Goal: Register for event/course

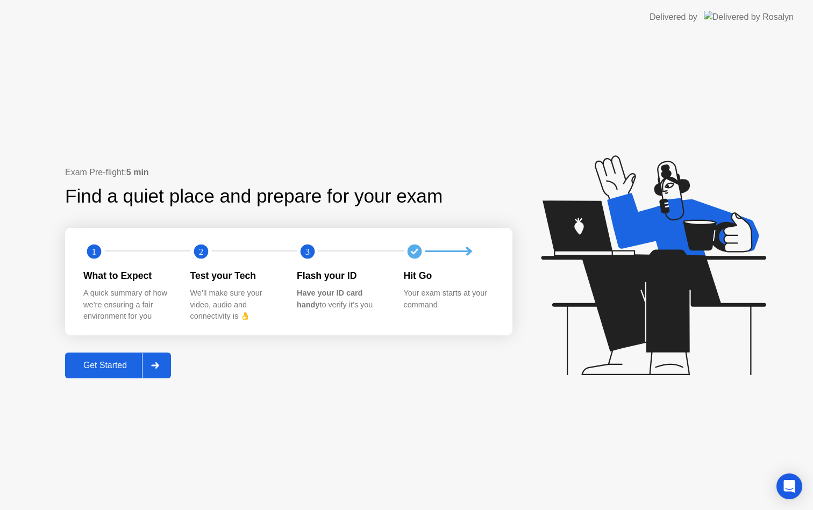
click at [117, 368] on div "Get Started" at bounding box center [105, 366] width 74 height 10
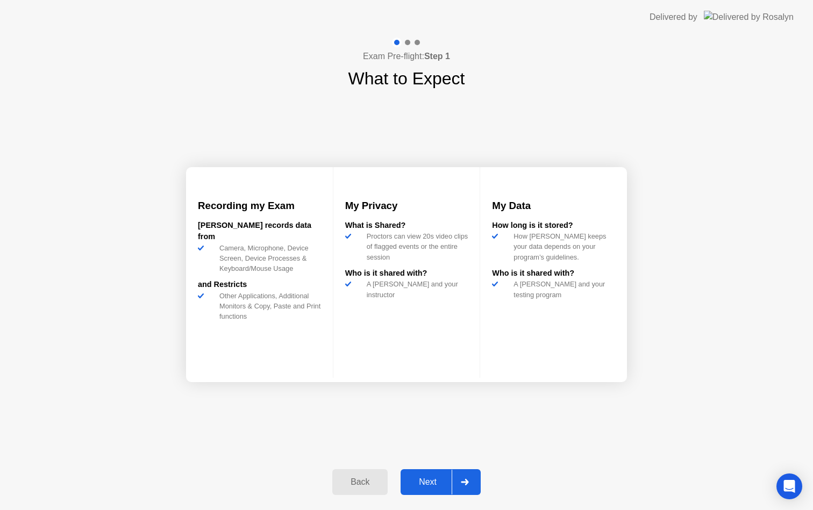
click at [437, 474] on button "Next" at bounding box center [441, 482] width 80 height 26
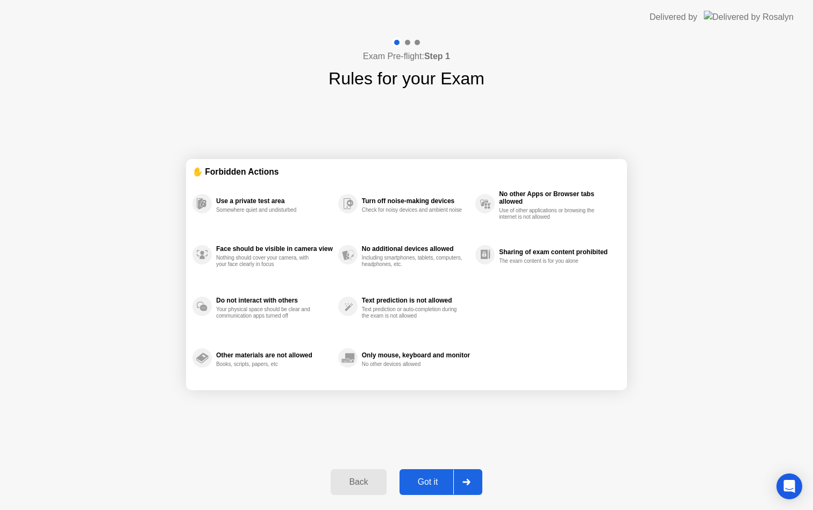
click at [437, 474] on button "Got it" at bounding box center [440, 482] width 83 height 26
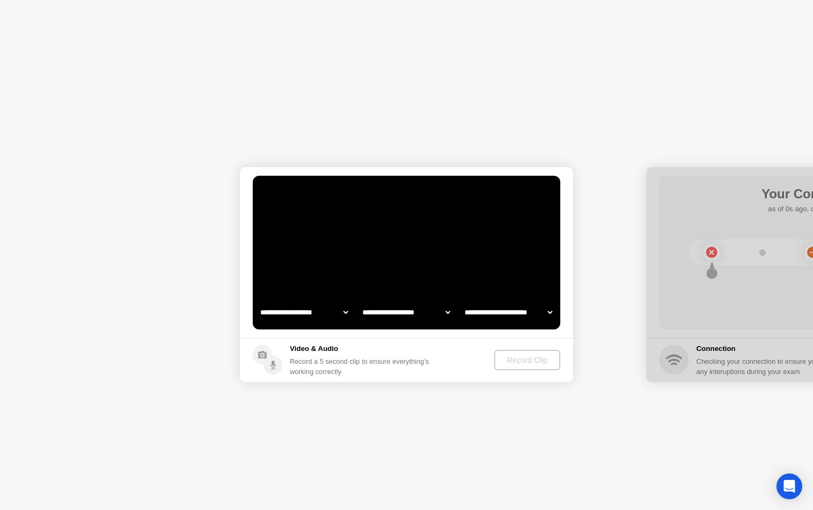
select select "**********"
select select "*******"
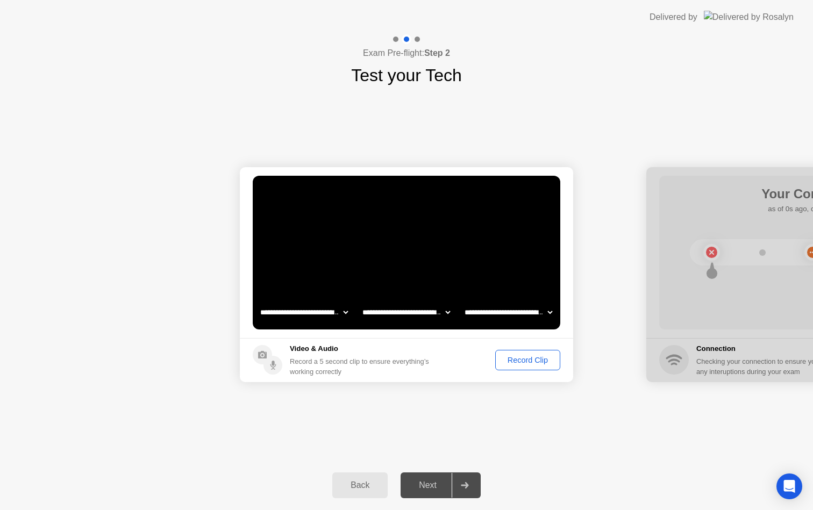
click at [525, 357] on div "Record Clip" at bounding box center [528, 360] width 58 height 9
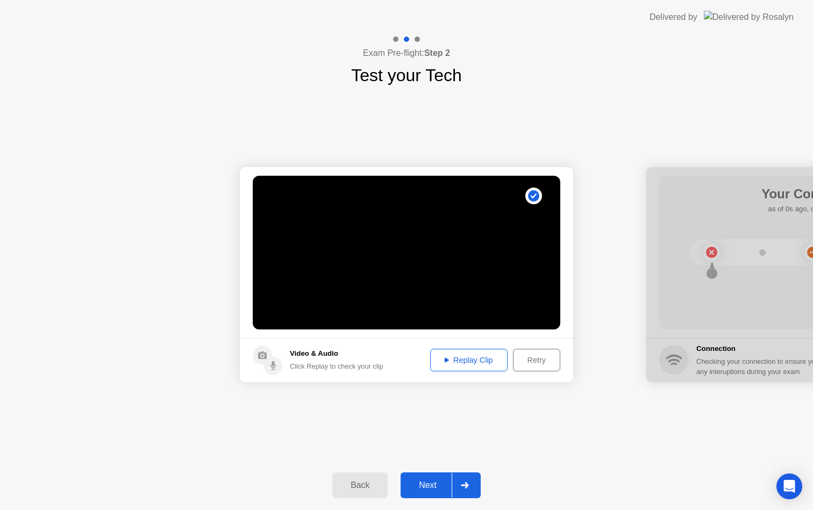
click at [488, 363] on div "Replay Clip" at bounding box center [469, 360] width 70 height 9
click at [431, 490] on div "Next" at bounding box center [428, 486] width 48 height 10
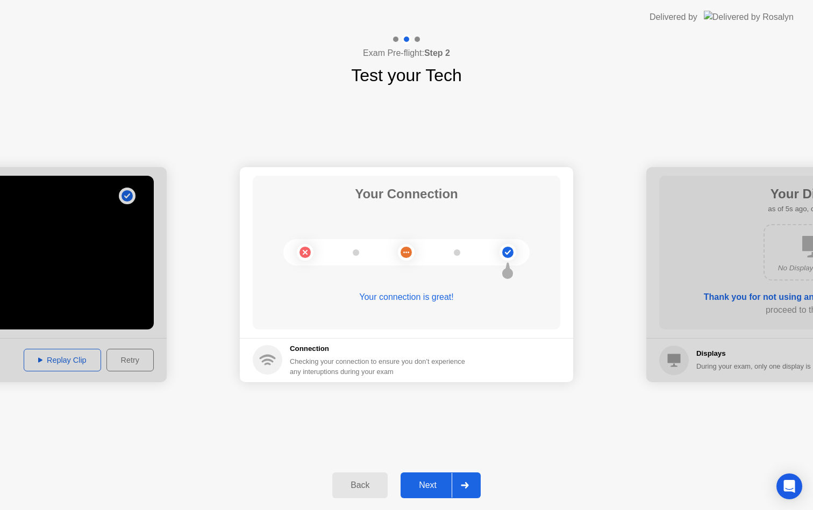
click at [432, 473] on button "Next" at bounding box center [441, 486] width 80 height 26
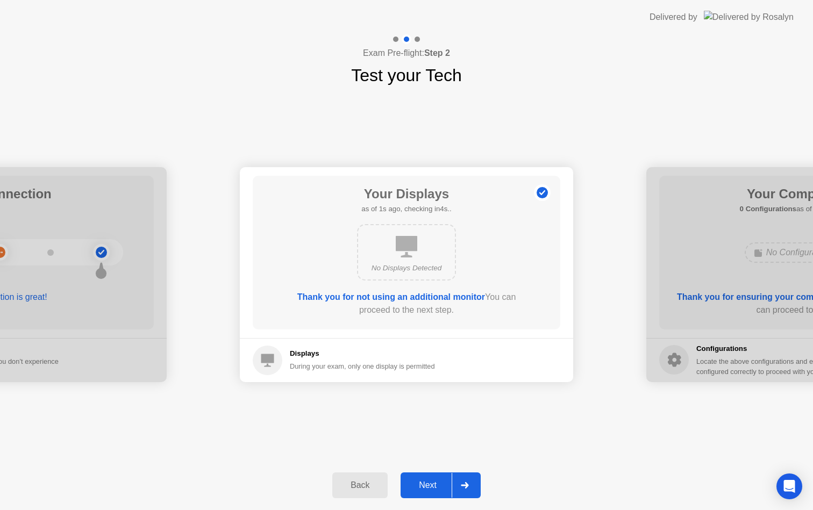
click at [437, 481] on div "Next" at bounding box center [428, 486] width 48 height 10
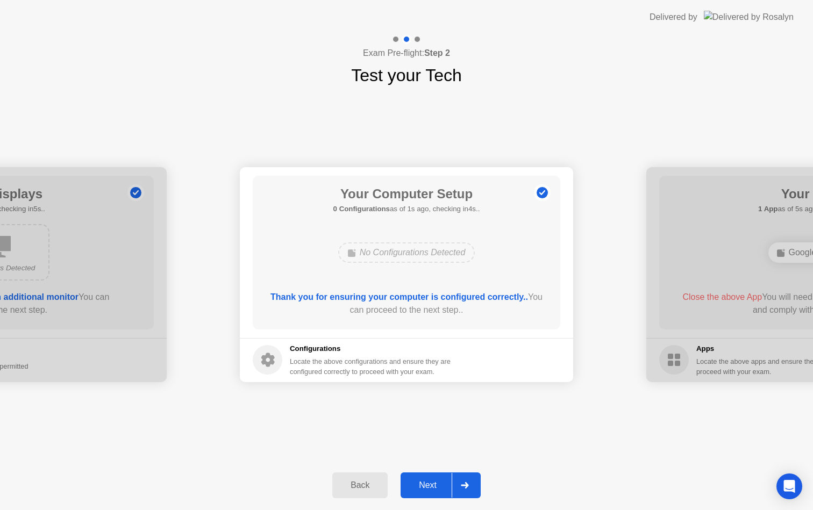
click at [437, 481] on div "Next" at bounding box center [428, 486] width 48 height 10
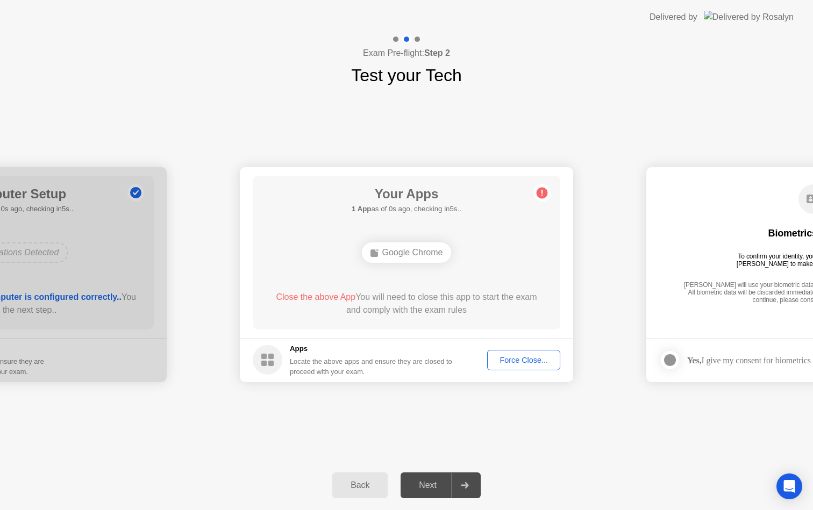
click at [521, 359] on div "Force Close..." at bounding box center [524, 360] width 66 height 9
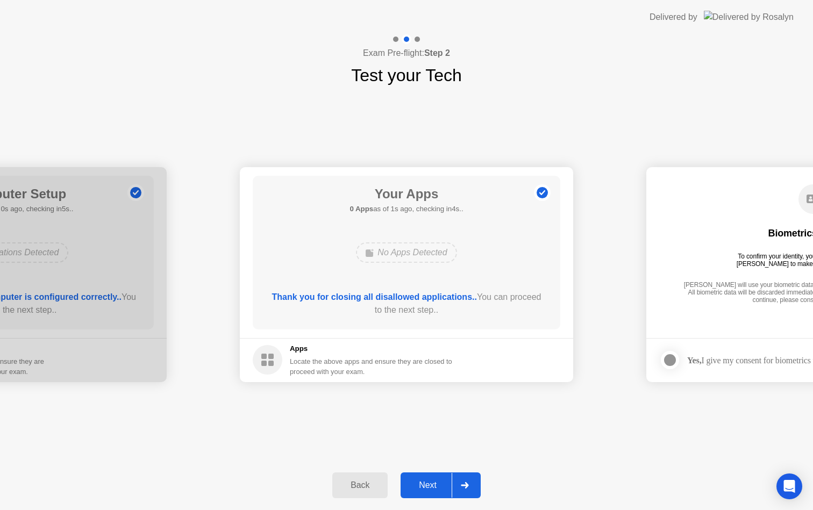
click at [438, 484] on div "Next" at bounding box center [428, 486] width 48 height 10
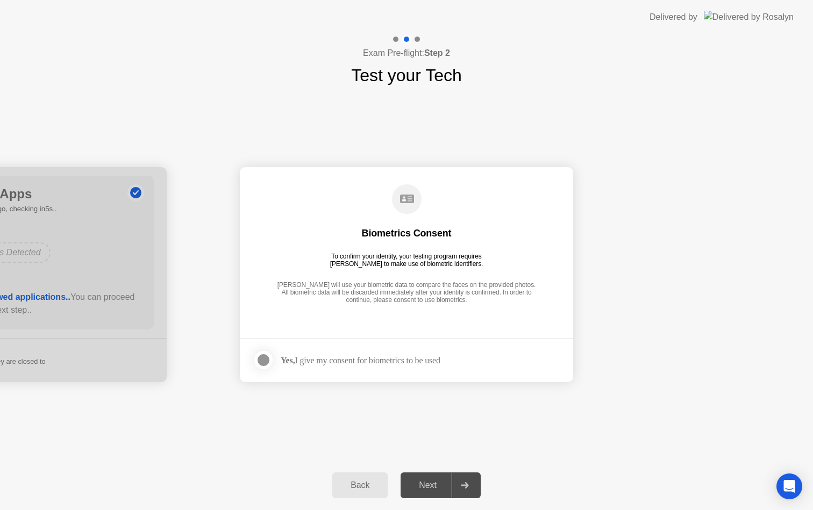
click at [347, 356] on div "Yes, I give my consent for biometrics to be used" at bounding box center [361, 360] width 160 height 10
click at [346, 364] on div "Yes, I give my consent for biometrics to be used" at bounding box center [361, 360] width 160 height 10
click at [267, 359] on div at bounding box center [263, 360] width 13 height 13
click at [422, 477] on button "Next" at bounding box center [441, 486] width 80 height 26
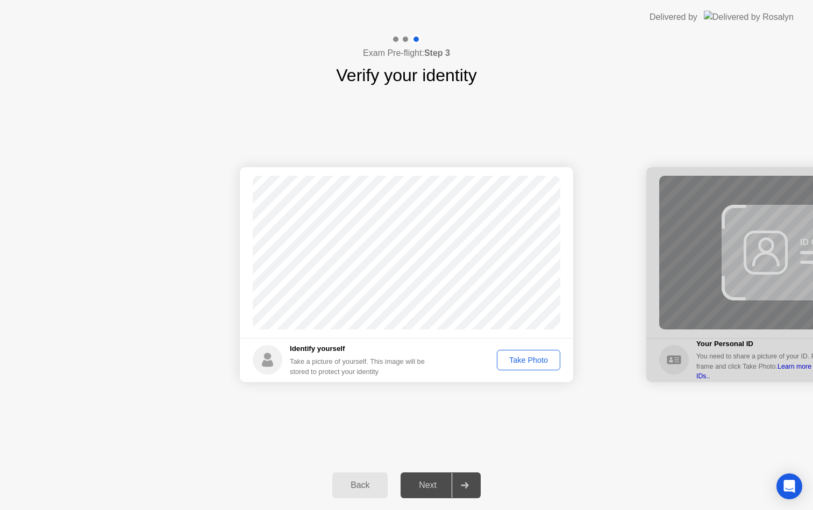
click at [530, 359] on div "Take Photo" at bounding box center [529, 360] width 56 height 9
click at [434, 478] on button "Next" at bounding box center [441, 486] width 80 height 26
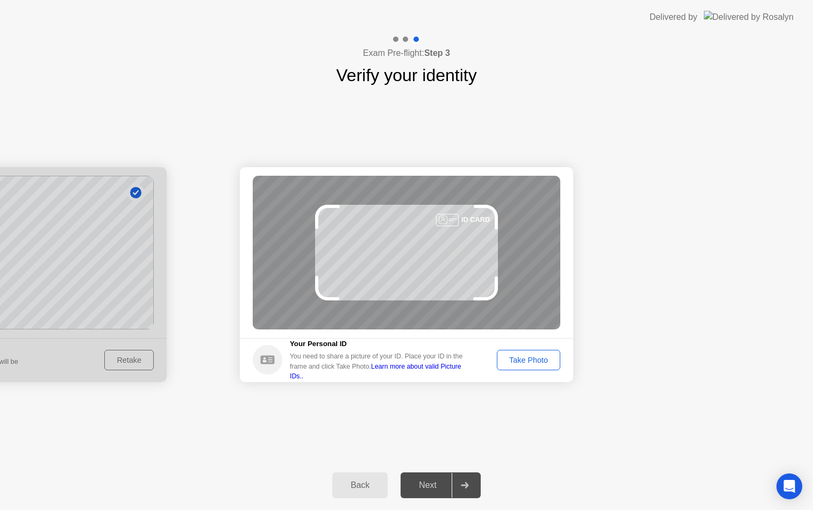
click at [528, 358] on div "Take Photo" at bounding box center [529, 360] width 56 height 9
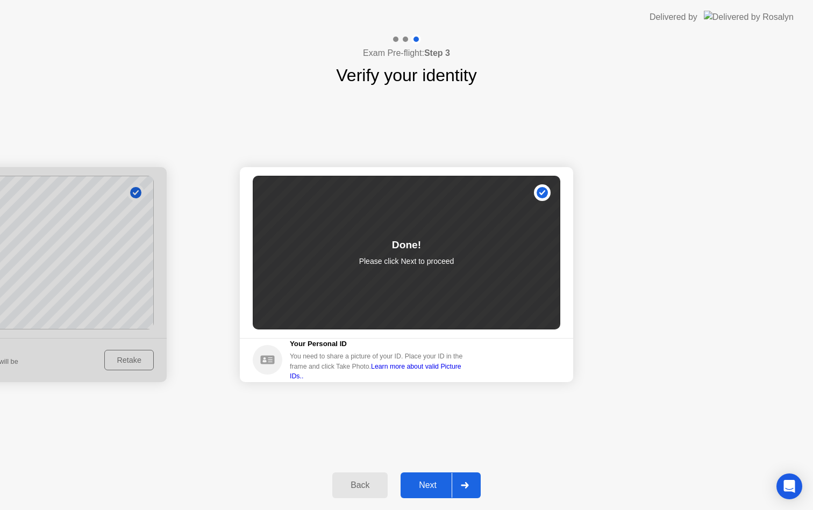
click at [439, 481] on div "Next" at bounding box center [428, 486] width 48 height 10
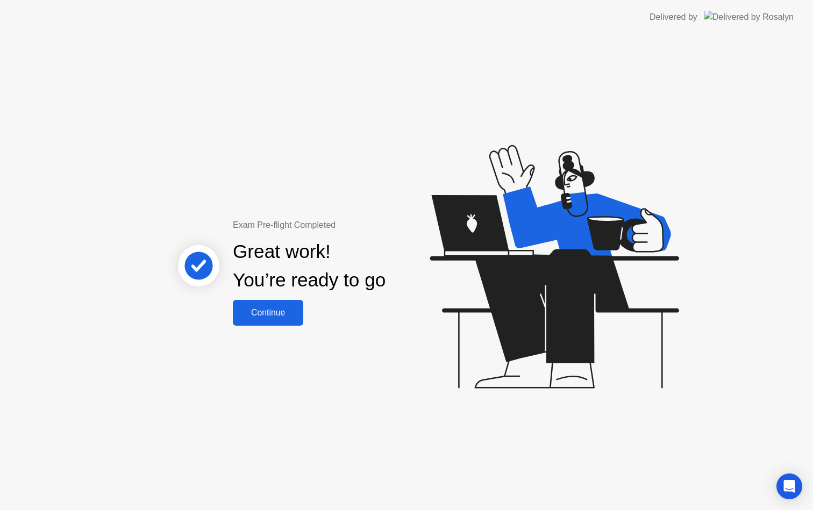
click at [263, 312] on div "Continue" at bounding box center [268, 313] width 64 height 10
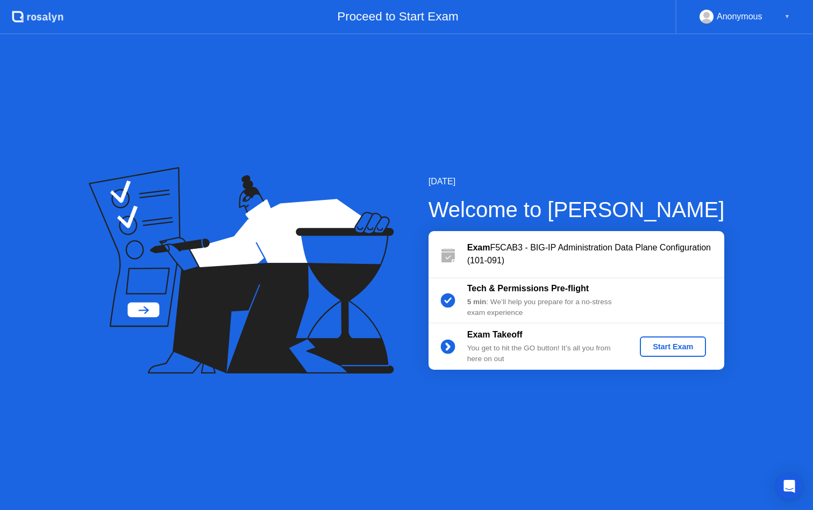
click at [651, 347] on div "Start Exam" at bounding box center [673, 346] width 58 height 9
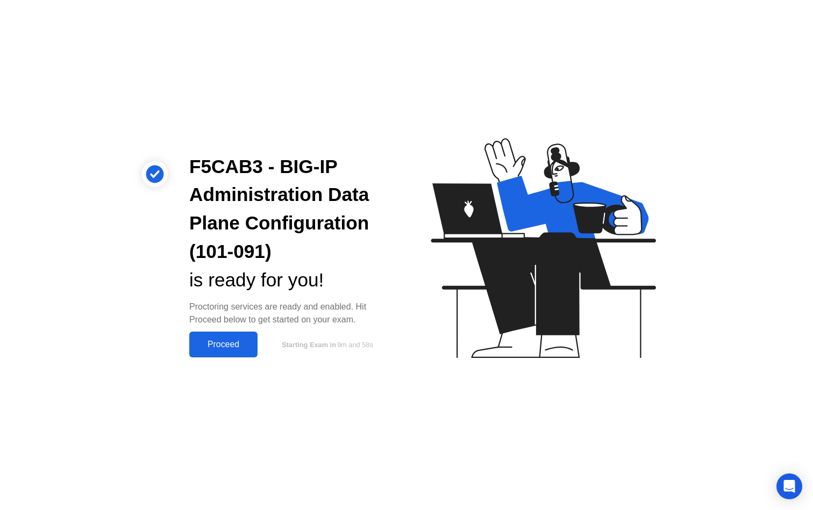
click at [245, 347] on div "Proceed" at bounding box center [223, 345] width 62 height 10
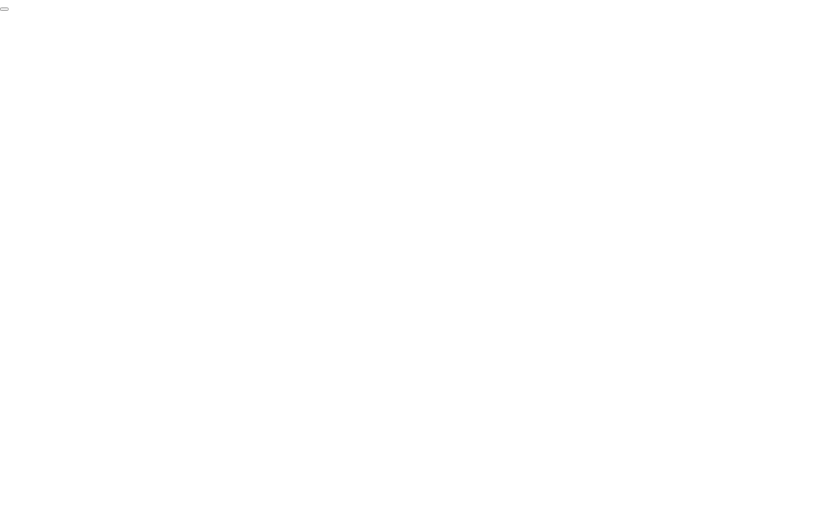
click at [9, 11] on button "End Proctoring Session" at bounding box center [4, 9] width 9 height 3
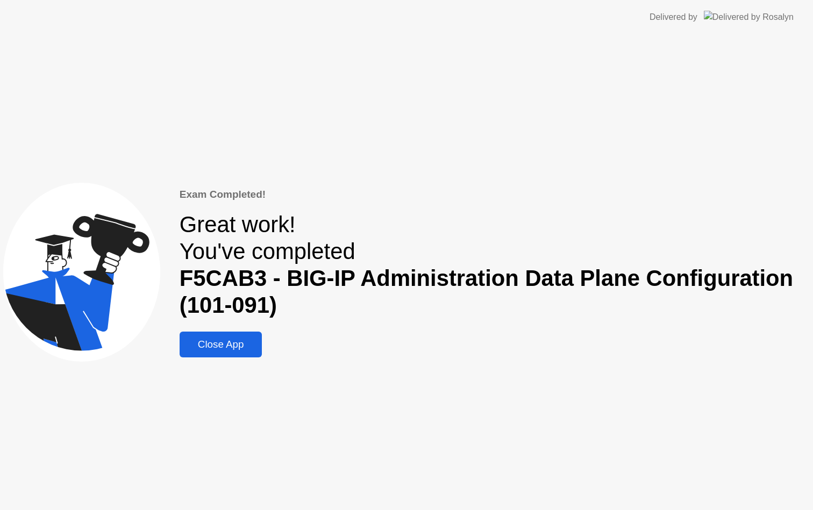
click at [230, 334] on button "Close App" at bounding box center [221, 345] width 83 height 26
